Goal: Navigation & Orientation: Find specific page/section

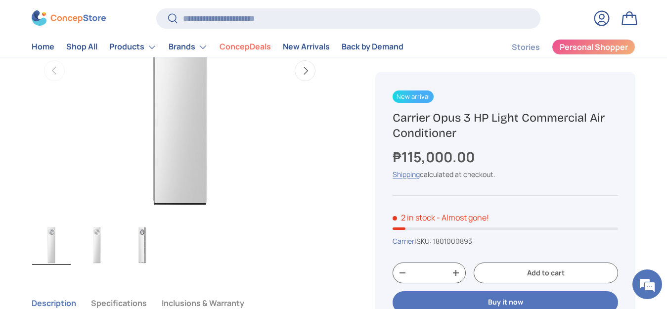
scroll to position [402, 0]
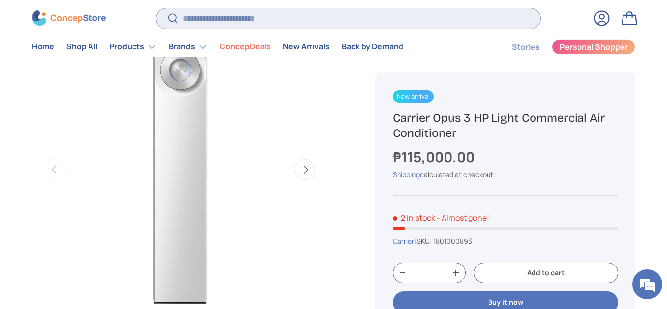
click at [235, 25] on input "Search" at bounding box center [348, 18] width 384 height 20
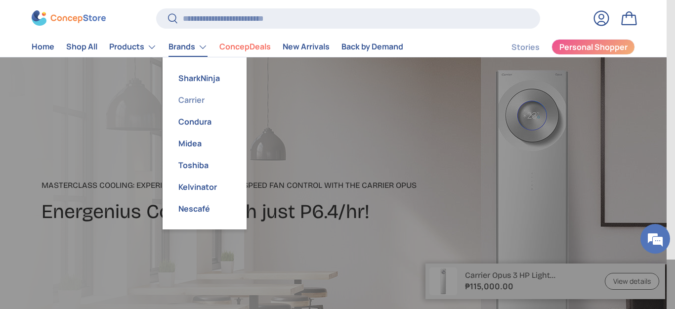
click at [200, 103] on link "Carrier" at bounding box center [205, 100] width 72 height 22
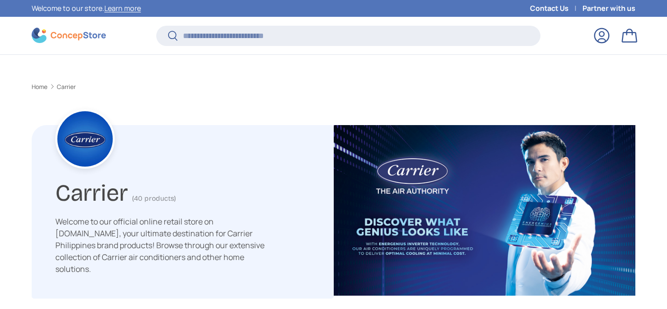
scroll to position [344, 0]
